Goal: Find specific page/section: Find specific page/section

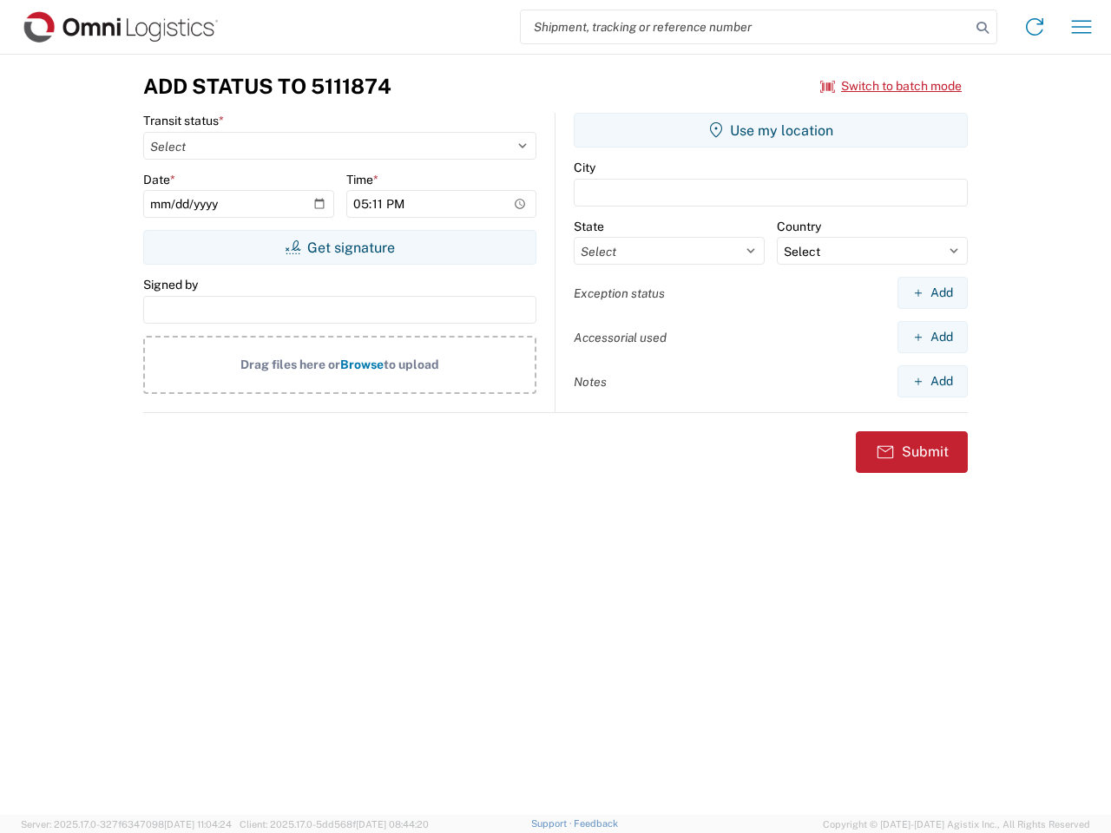
click at [745, 27] on input "search" at bounding box center [745, 26] width 449 height 33
click at [982, 28] on icon at bounding box center [982, 28] width 24 height 24
click at [1034, 27] on icon at bounding box center [1034, 27] width 28 height 28
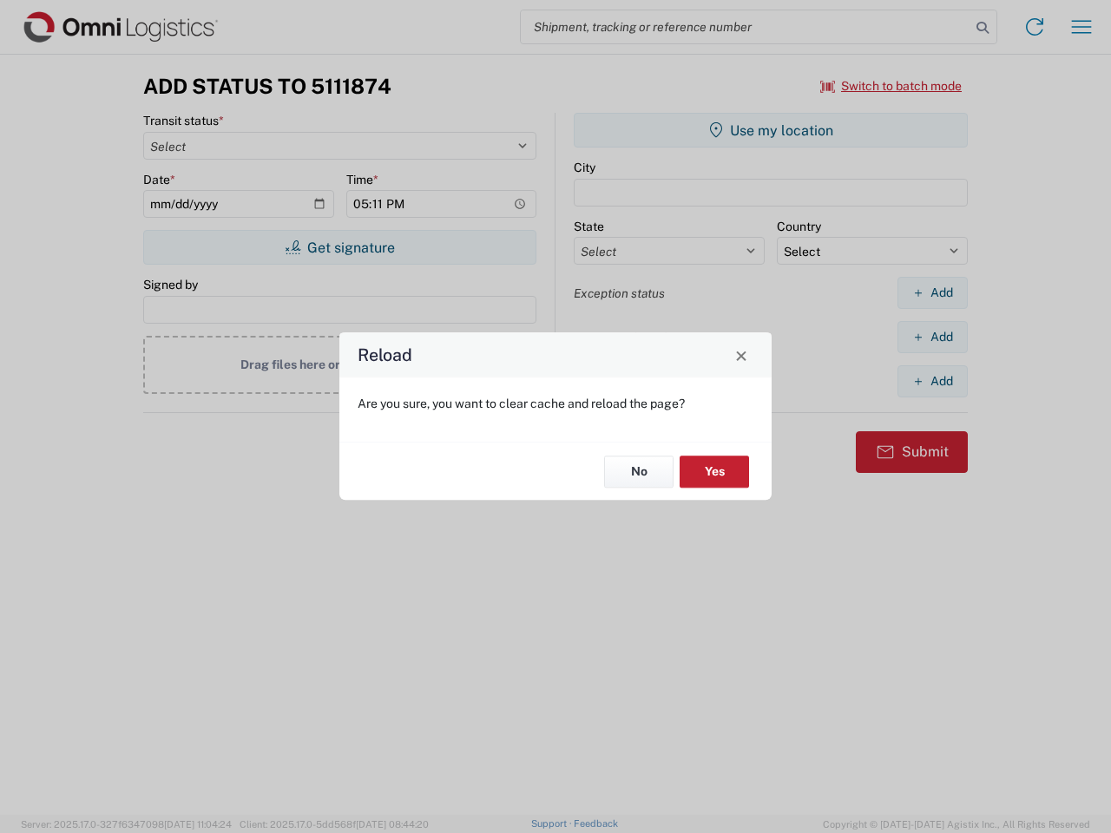
click at [1081, 27] on div "Reload Are you sure, you want to clear cache and reload the page? No Yes" at bounding box center [555, 416] width 1111 height 833
click at [891, 86] on div "Reload Are you sure, you want to clear cache and reload the page? No Yes" at bounding box center [555, 416] width 1111 height 833
click at [339, 247] on div "Reload Are you sure, you want to clear cache and reload the page? No Yes" at bounding box center [555, 416] width 1111 height 833
click at [770, 130] on div "Reload Are you sure, you want to clear cache and reload the page? No Yes" at bounding box center [555, 416] width 1111 height 833
click at [932, 292] on div "Reload Are you sure, you want to clear cache and reload the page? No Yes" at bounding box center [555, 416] width 1111 height 833
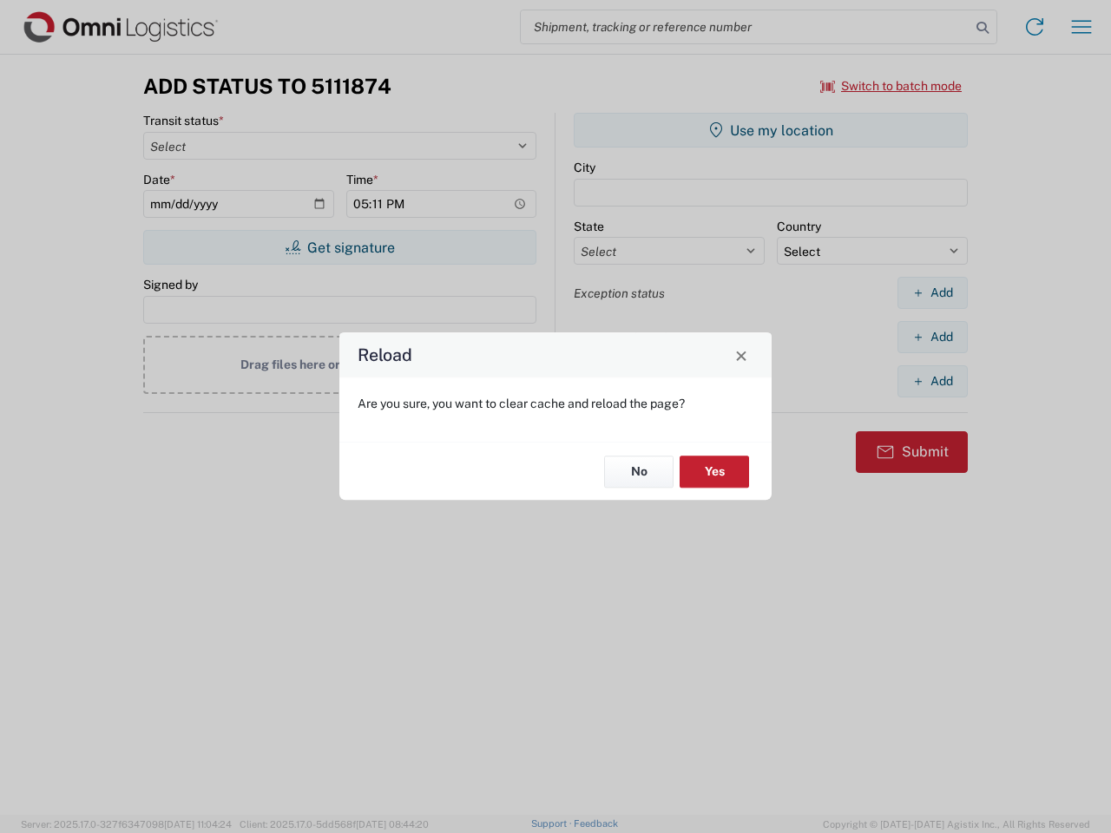
click at [932, 337] on div "Reload Are you sure, you want to clear cache and reload the page? No Yes" at bounding box center [555, 416] width 1111 height 833
click at [932, 381] on div "Reload Are you sure, you want to clear cache and reload the page? No Yes" at bounding box center [555, 416] width 1111 height 833
